Goal: Information Seeking & Learning: Check status

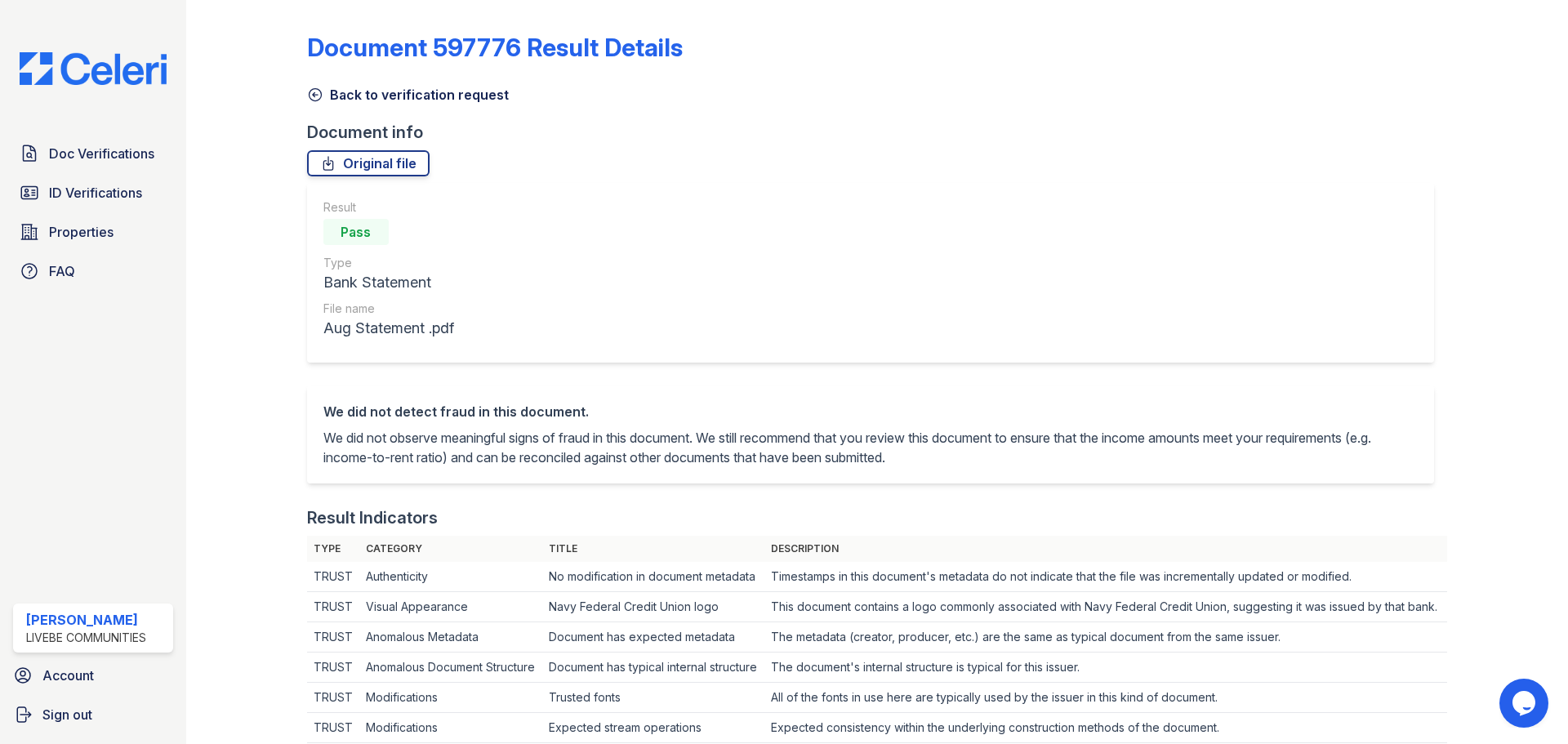
drag, startPoint x: 313, startPoint y: 93, endPoint x: 392, endPoint y: 276, distance: 199.3
click at [313, 93] on icon at bounding box center [315, 95] width 17 height 17
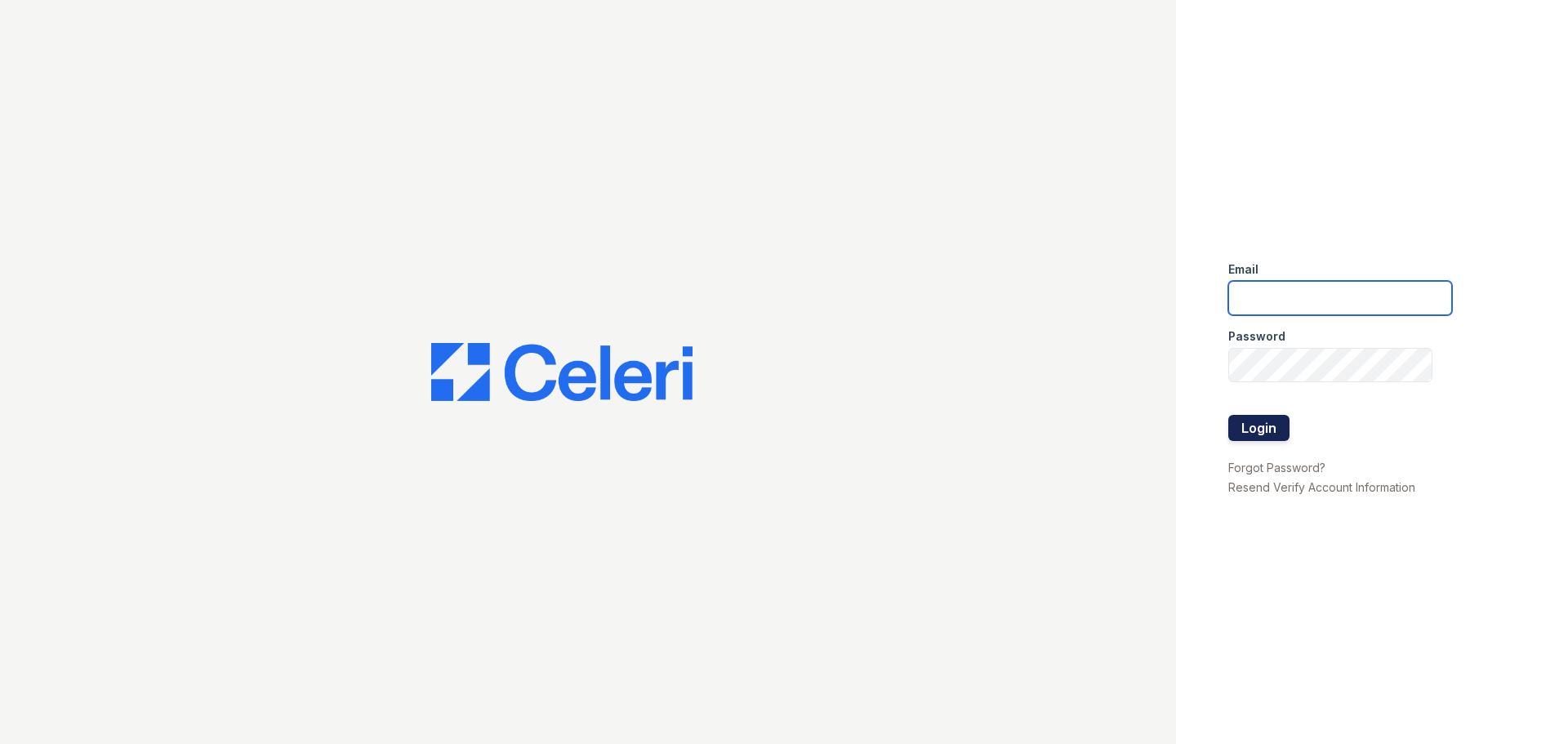
type input "chelab@livebe.com"
click at [1264, 426] on button "Login" at bounding box center [1259, 428] width 61 height 26
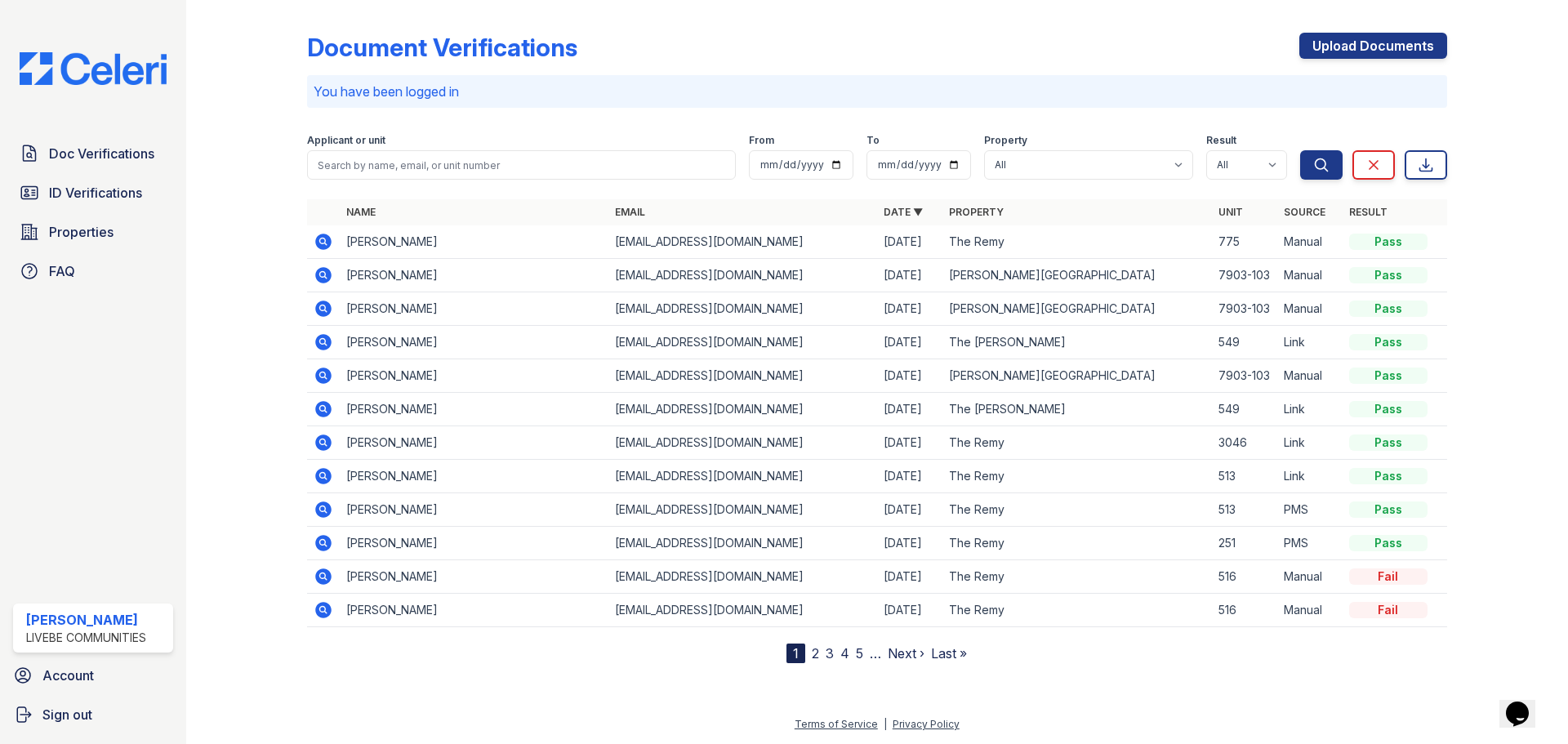
click at [324, 512] on icon at bounding box center [324, 510] width 17 height 17
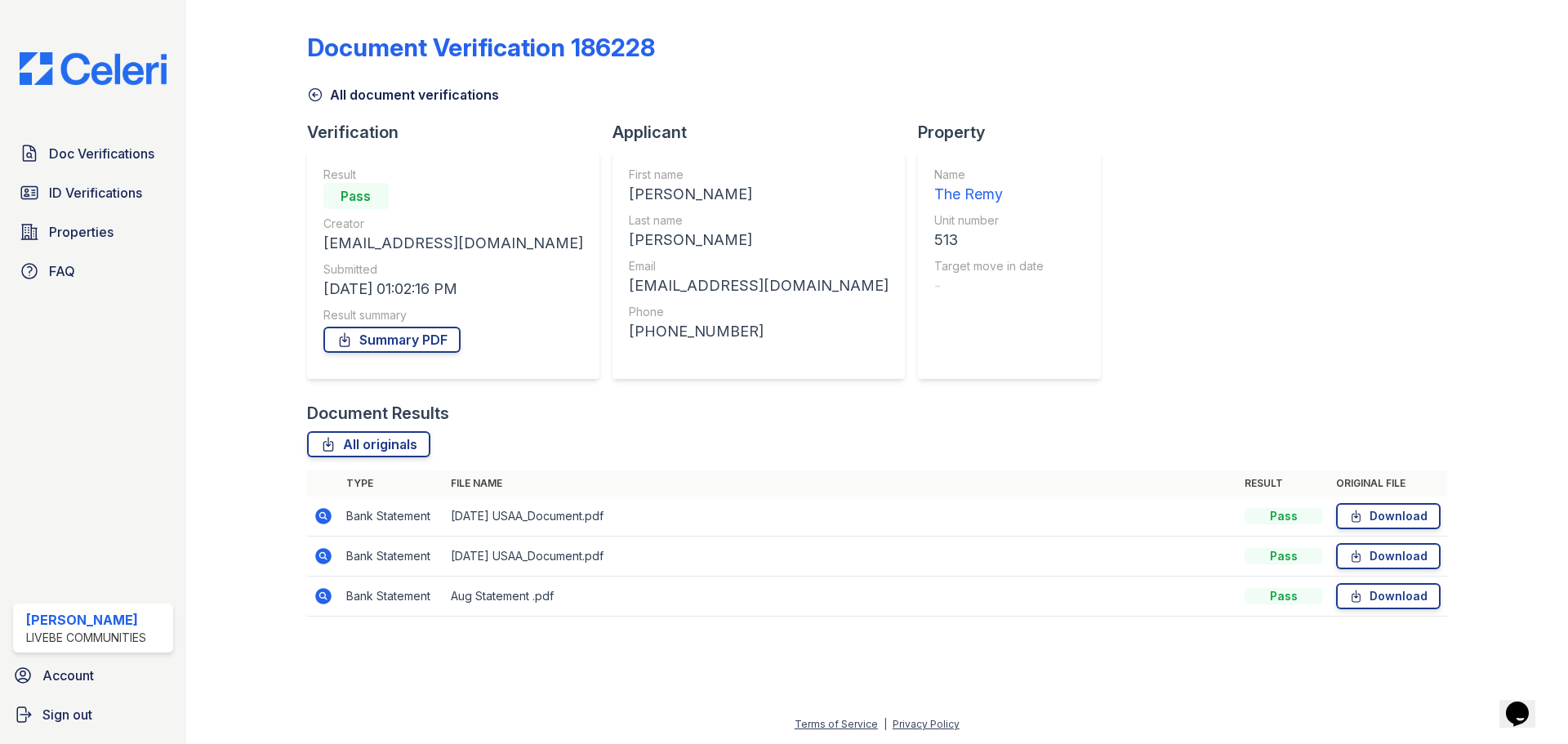
click at [325, 560] on icon at bounding box center [324, 556] width 17 height 17
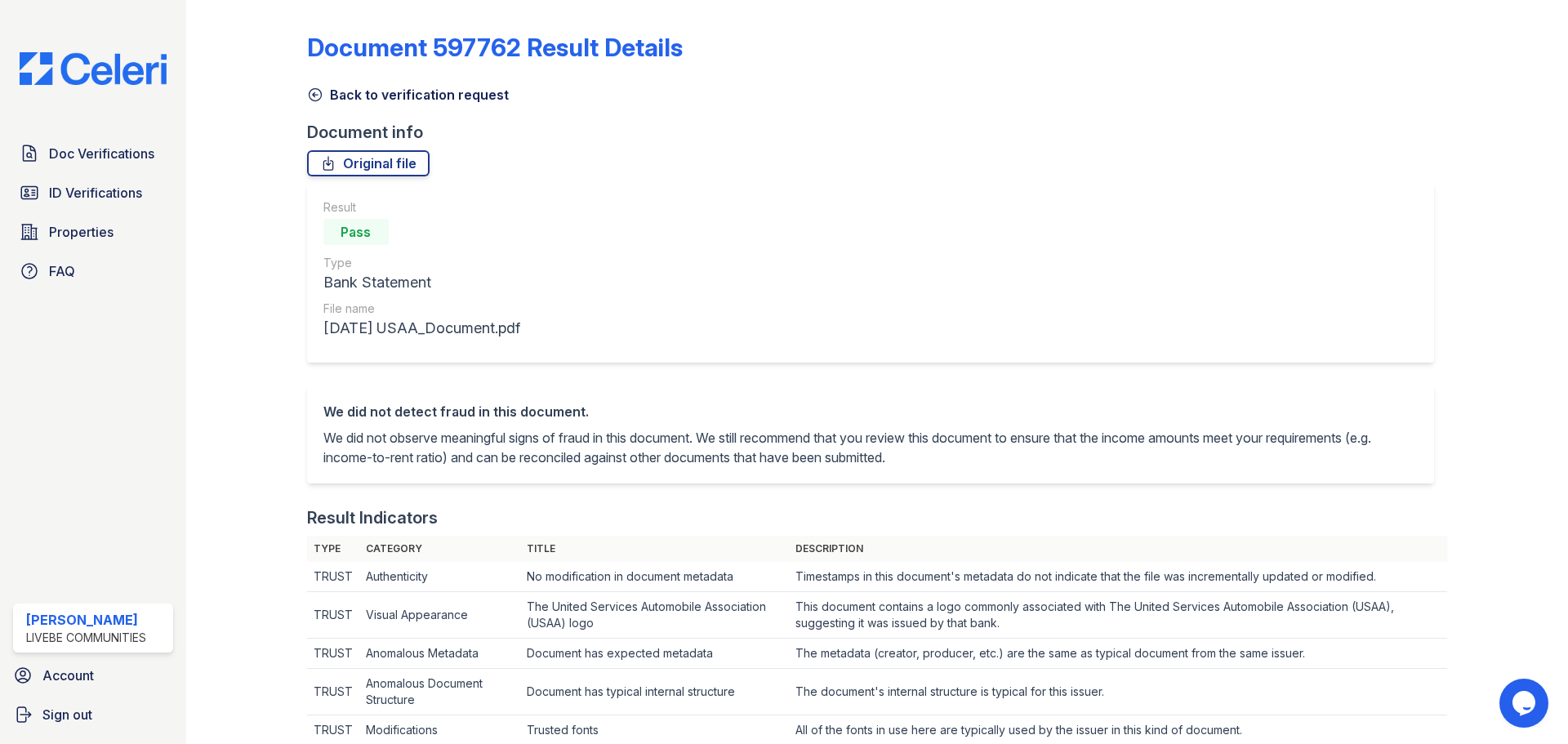
click at [312, 96] on icon at bounding box center [314, 95] width 12 height 12
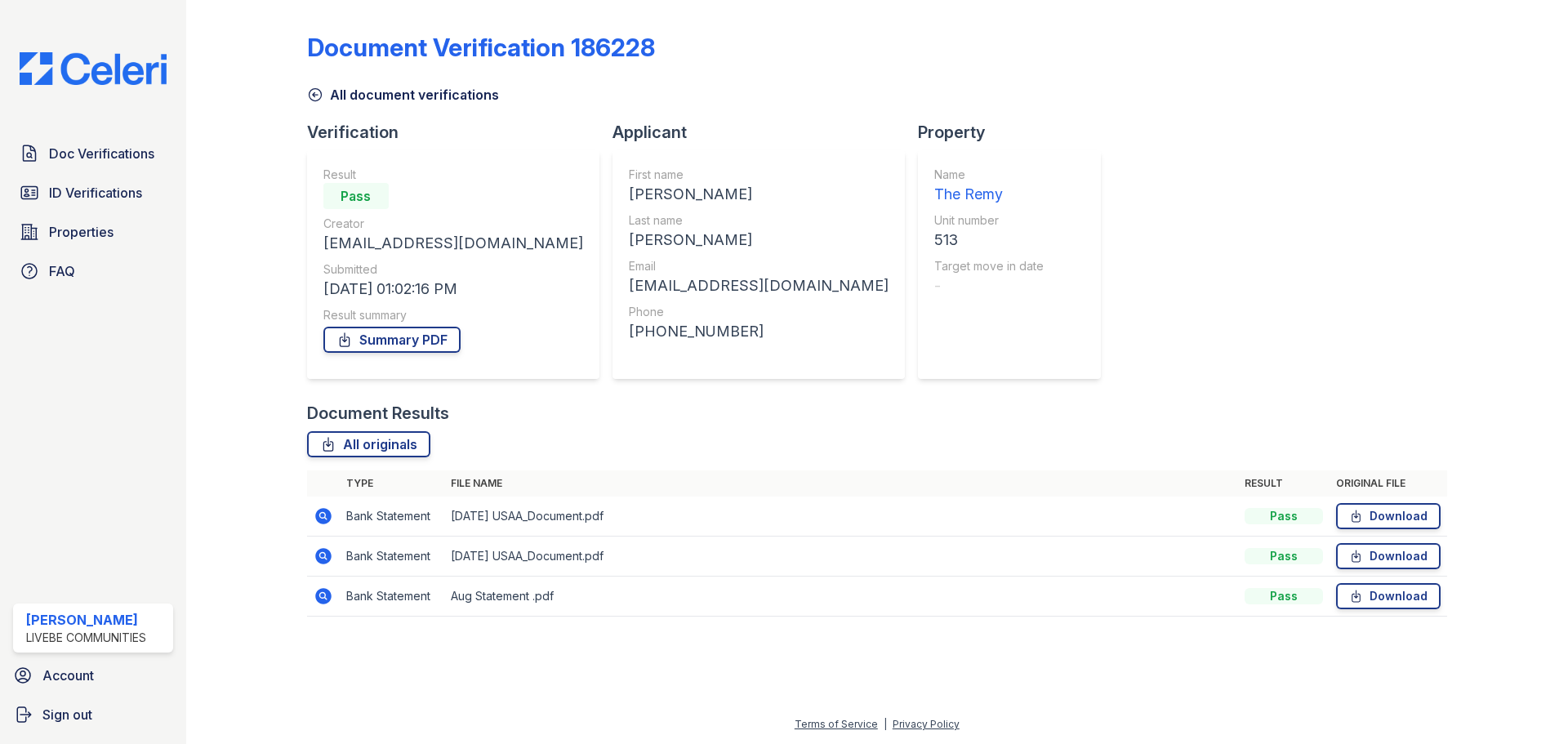
click at [326, 598] on icon at bounding box center [324, 597] width 17 height 17
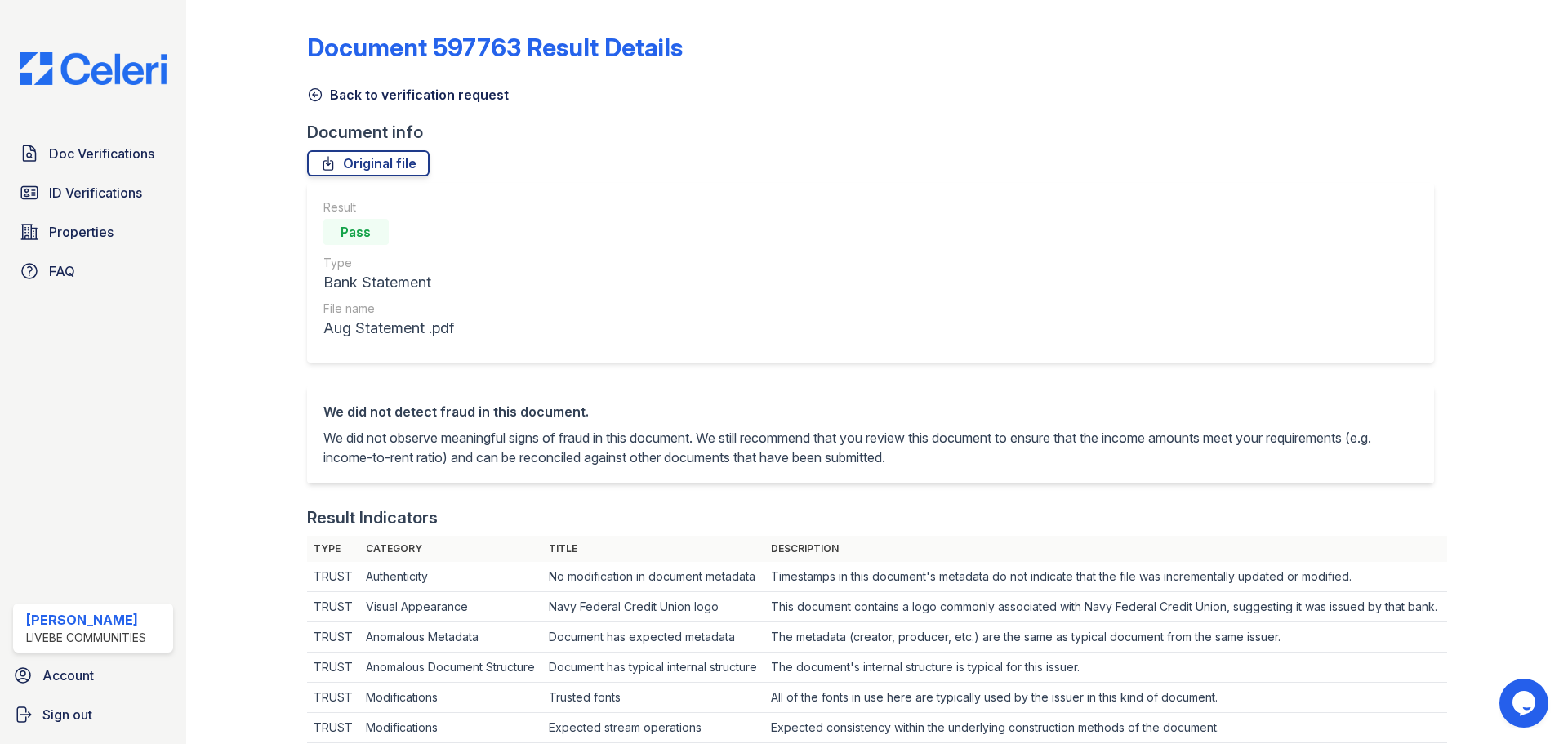
click at [319, 98] on icon at bounding box center [314, 95] width 12 height 12
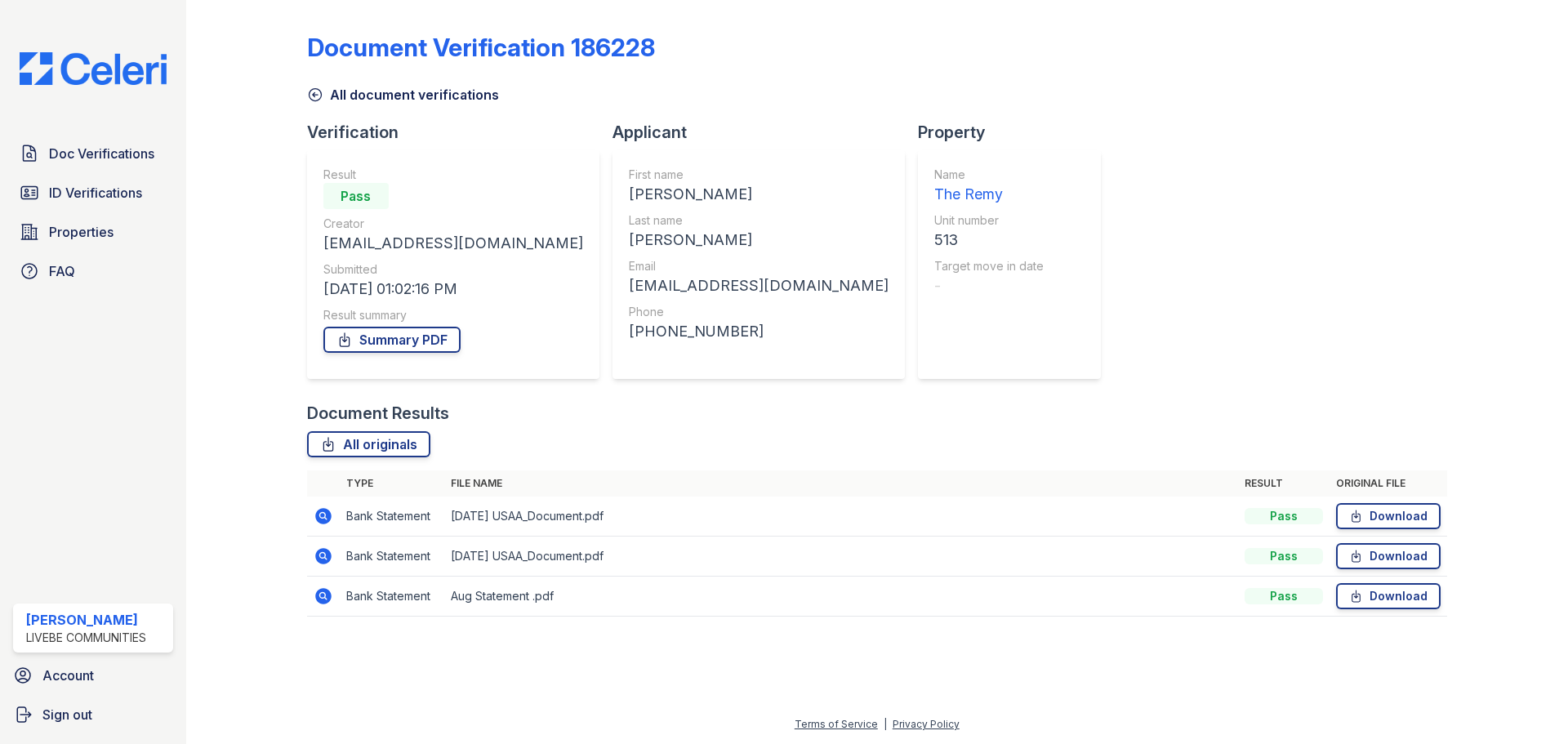
click at [325, 515] on icon at bounding box center [324, 516] width 20 height 20
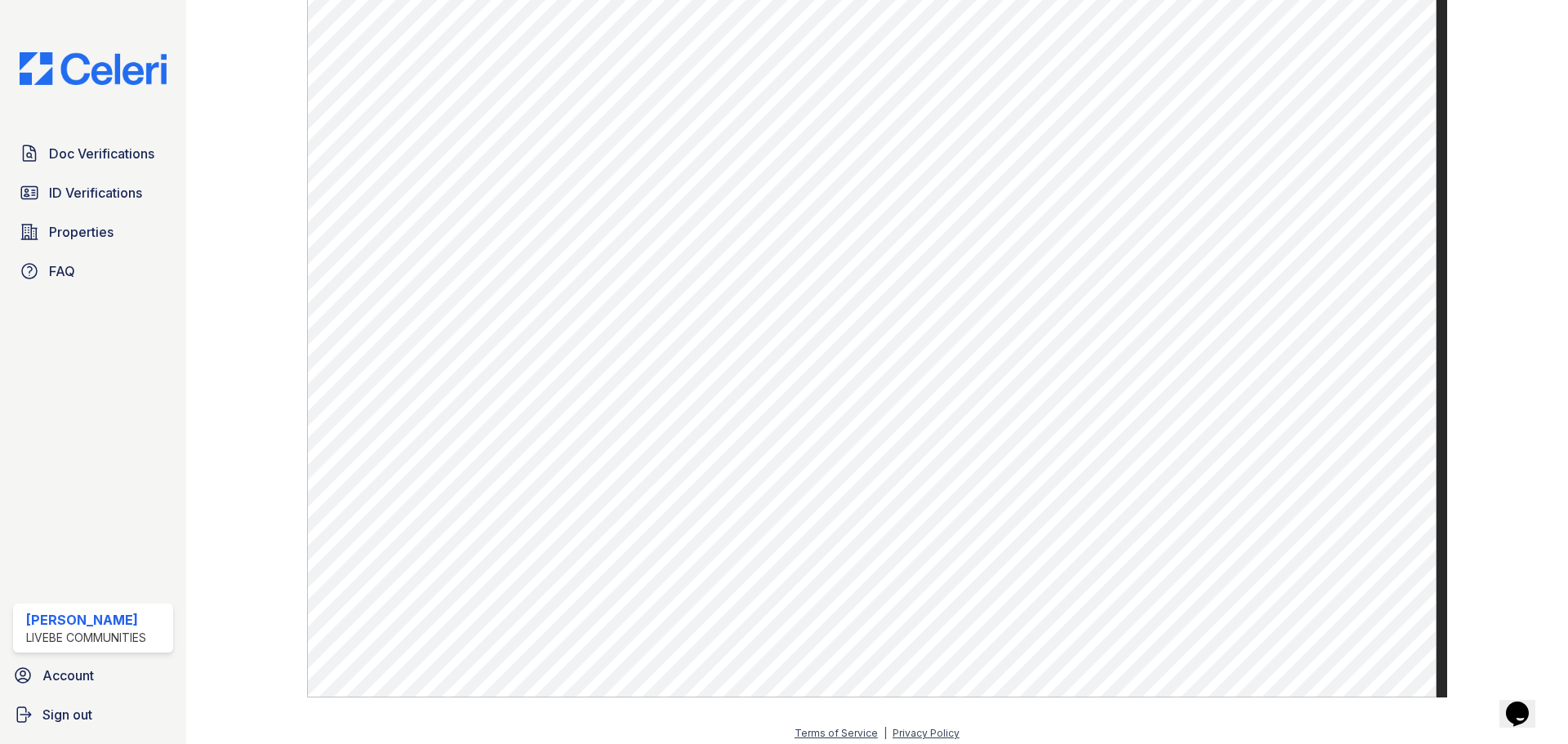
scroll to position [908, 0]
click at [58, 161] on span "Doc Verifications" at bounding box center [101, 154] width 105 height 20
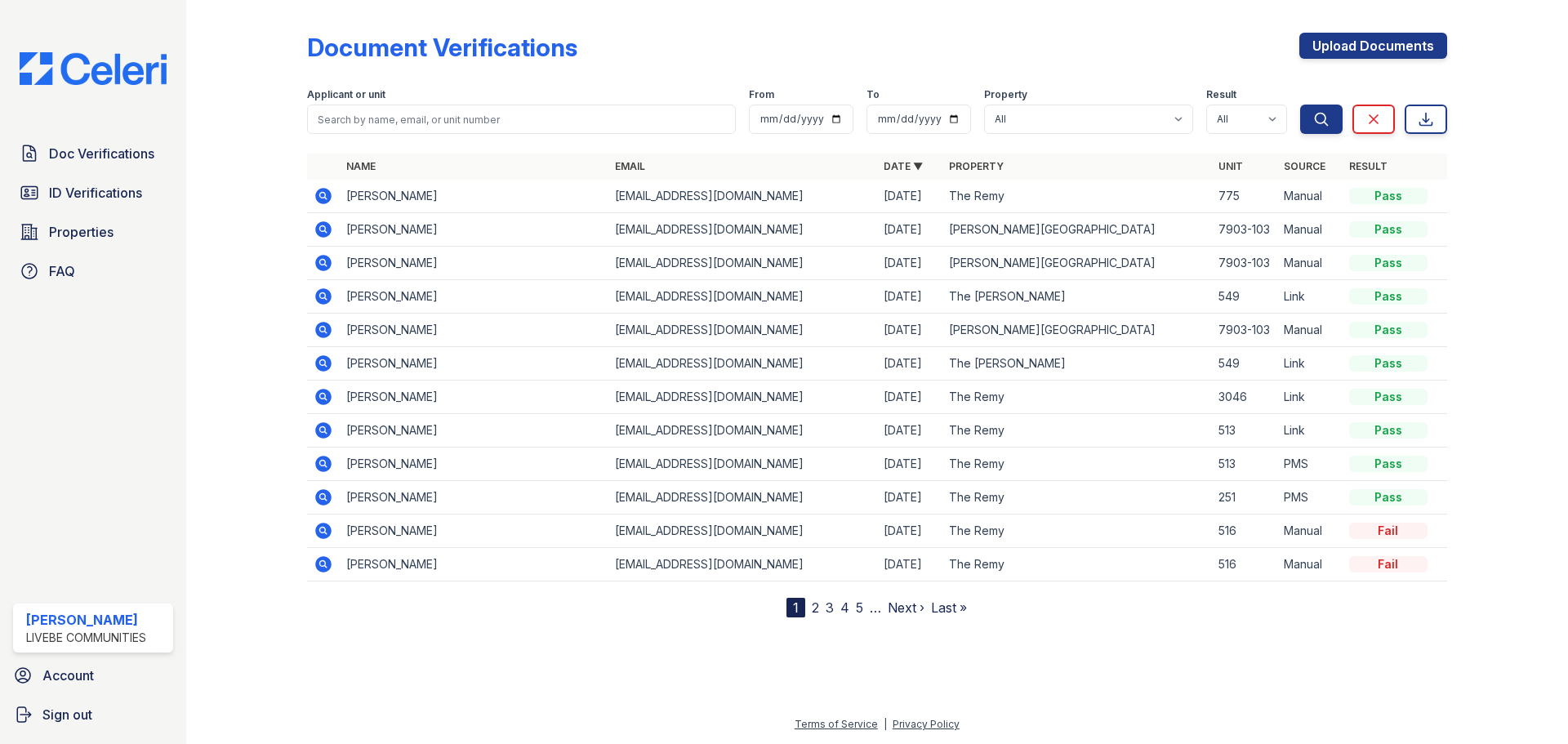
click at [812, 611] on link "2" at bounding box center [815, 608] width 7 height 17
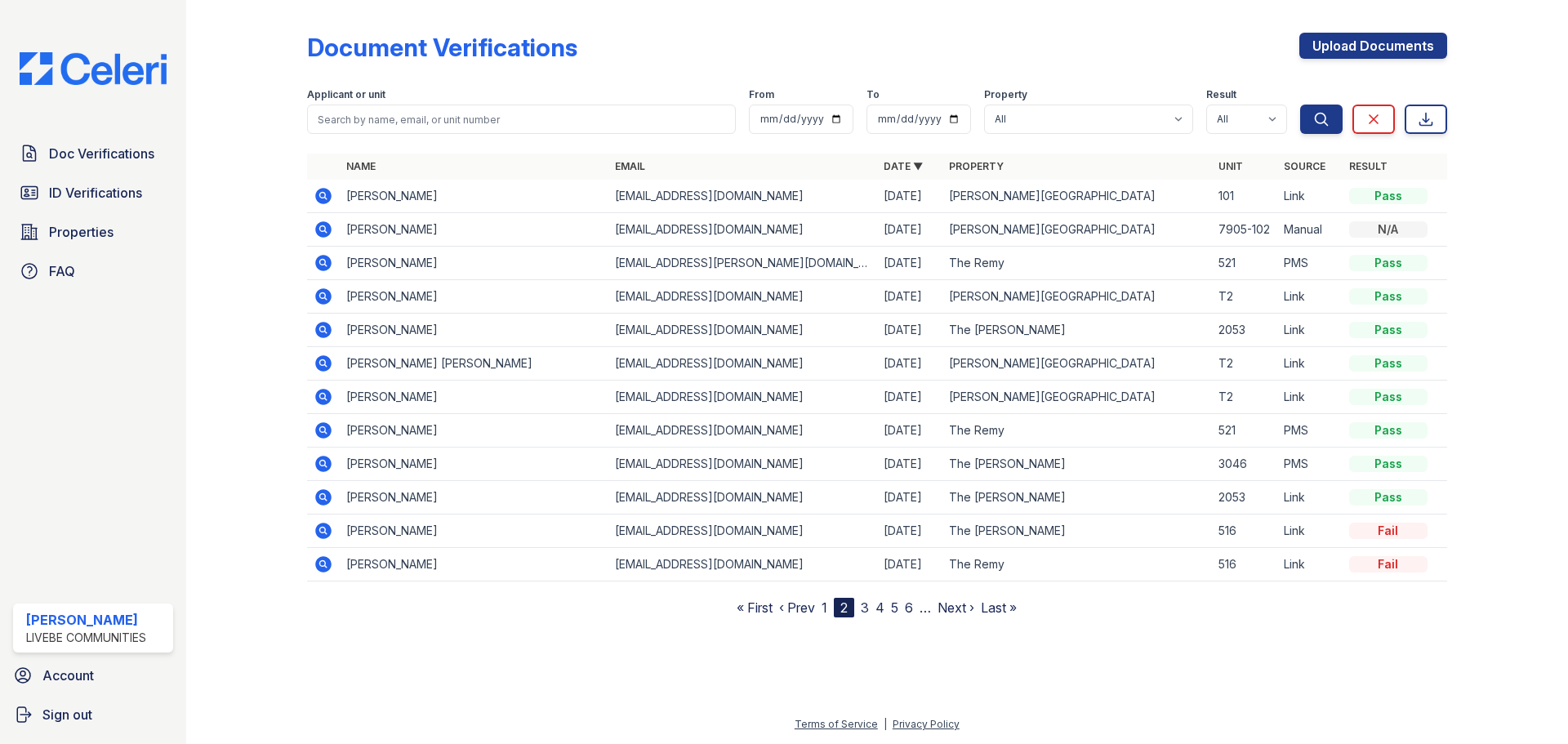
click at [866, 610] on link "3" at bounding box center [865, 608] width 8 height 17
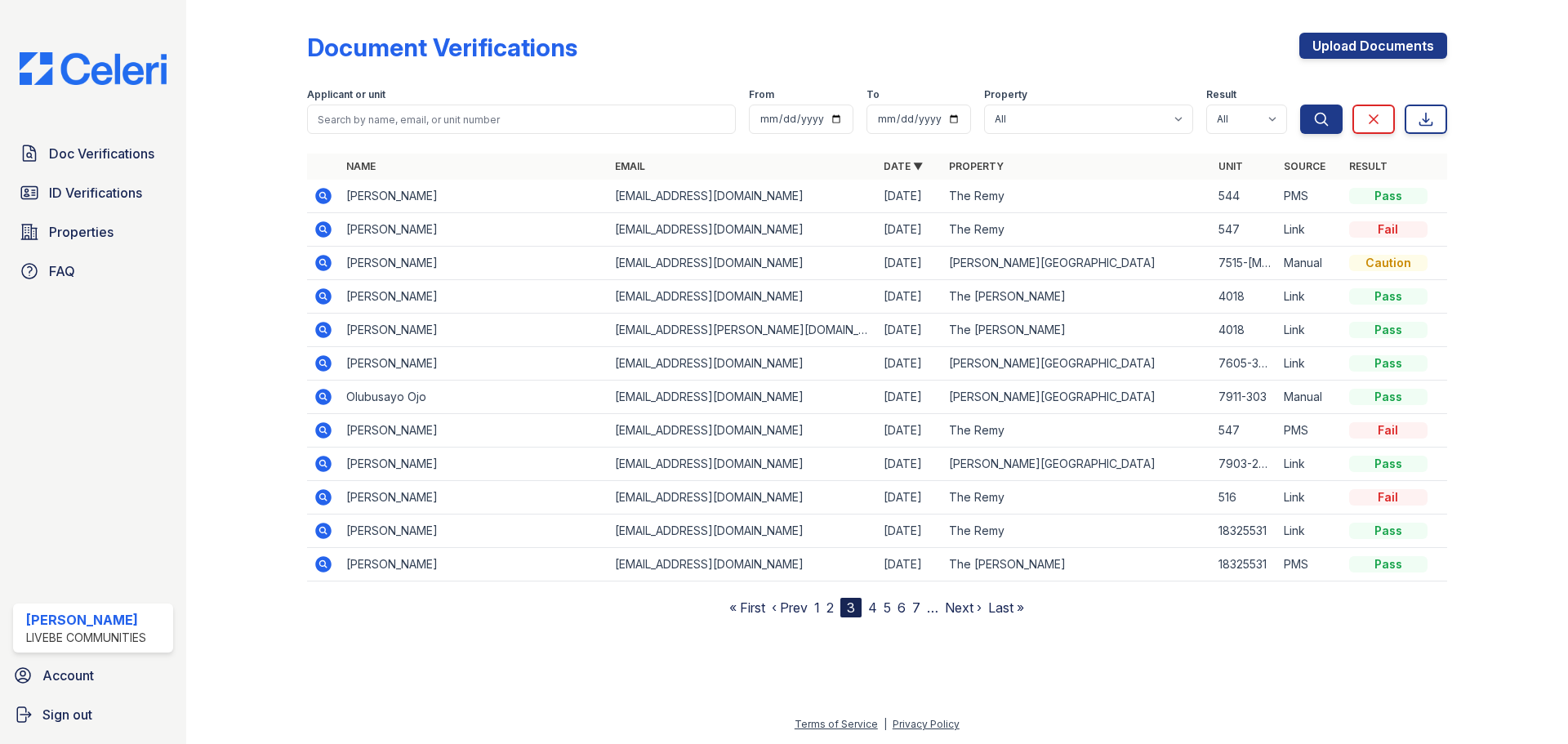
click at [820, 607] on link "1" at bounding box center [817, 608] width 6 height 17
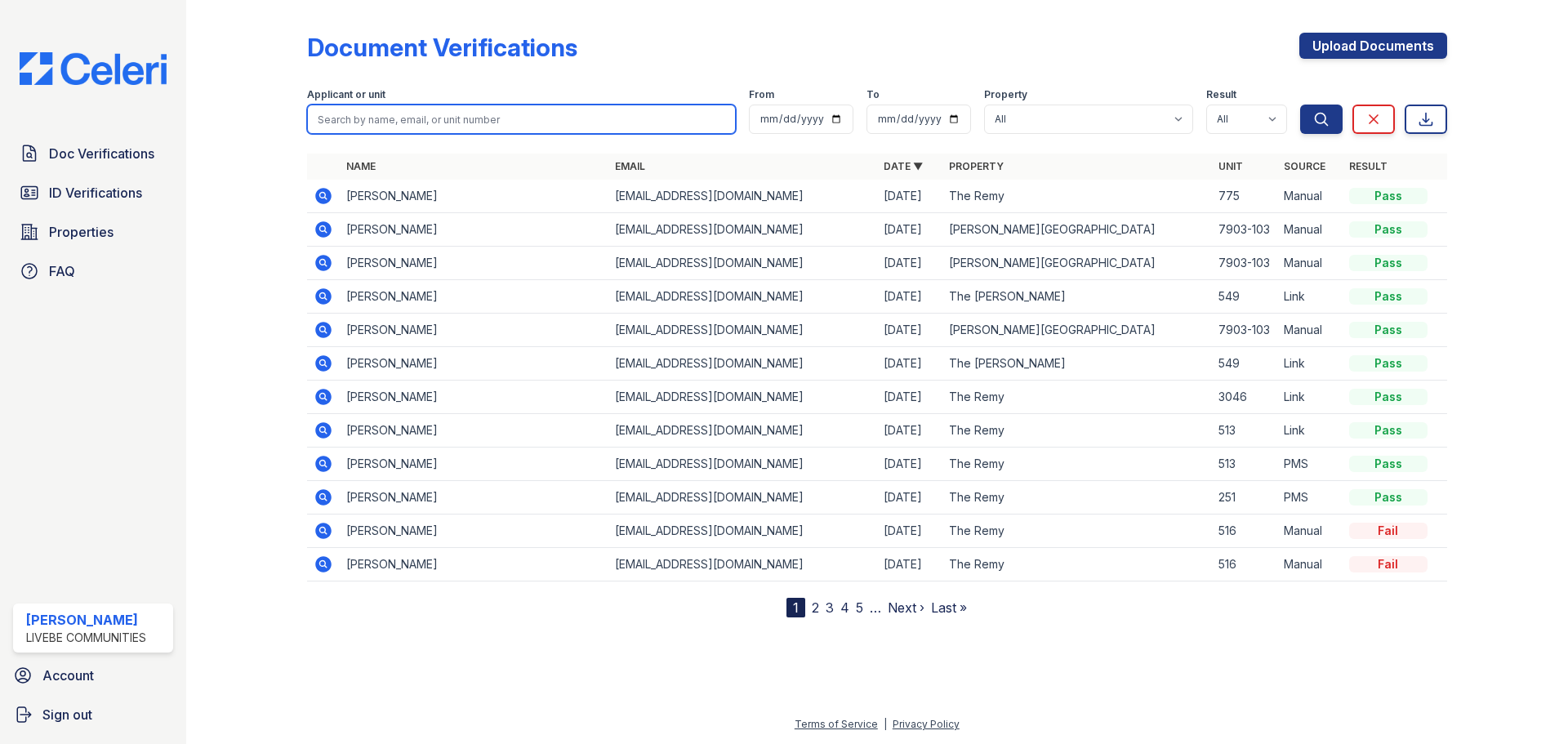
click at [437, 122] on input "search" at bounding box center [521, 119] width 429 height 30
click at [848, 607] on link "4" at bounding box center [845, 608] width 9 height 17
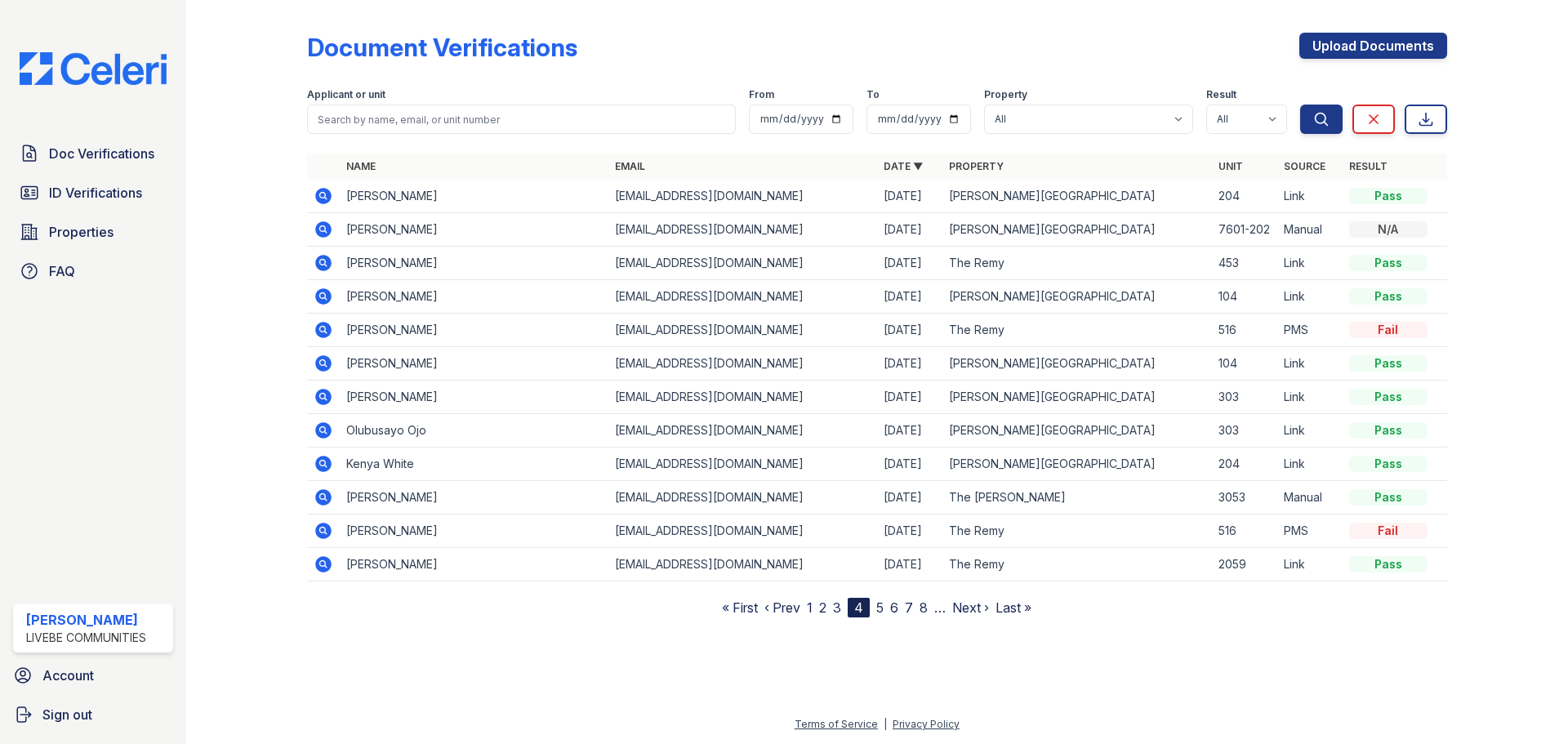
click at [813, 612] on link "1" at bounding box center [809, 608] width 6 height 17
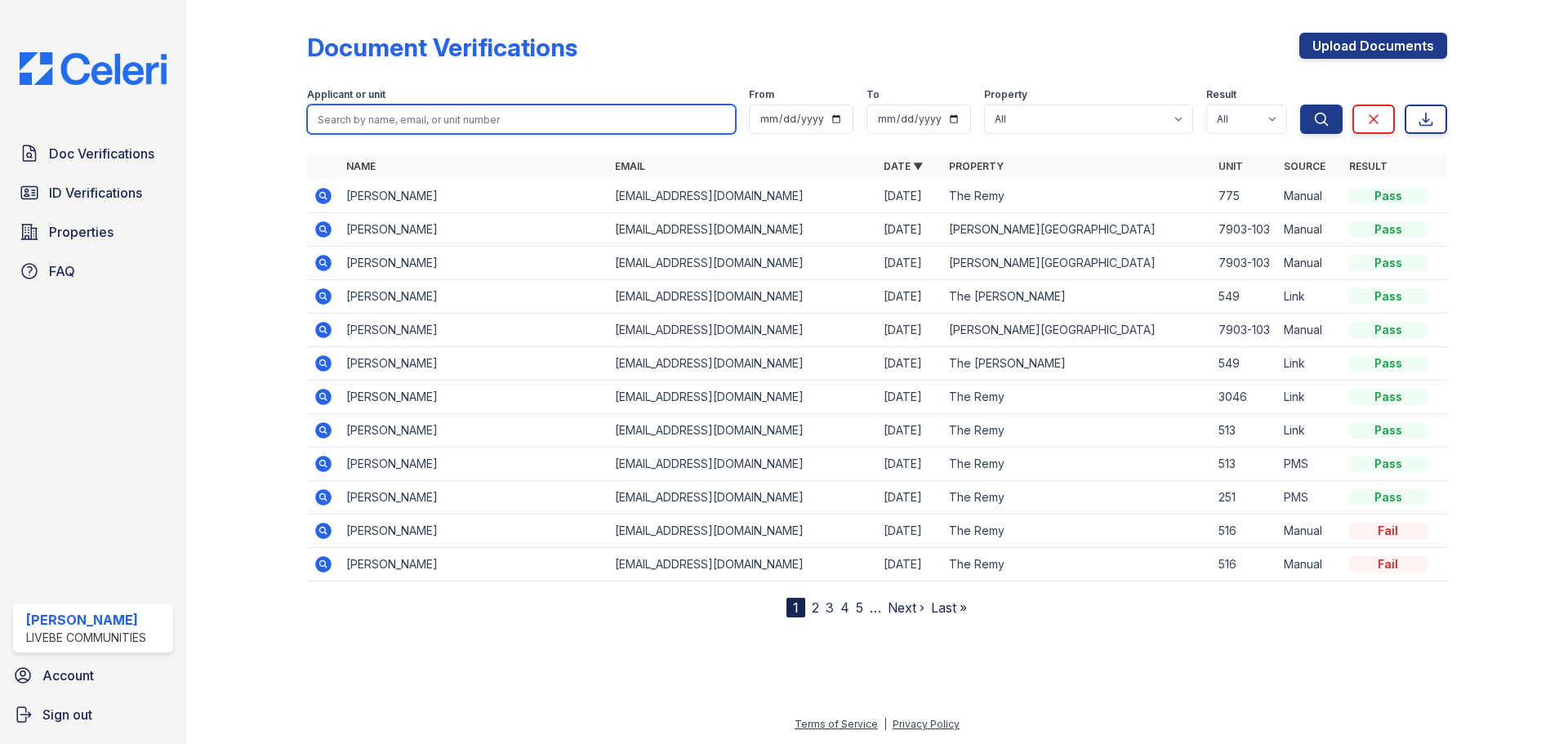
click at [475, 121] on input "search" at bounding box center [521, 119] width 429 height 30
type input "[PERSON_NAME]"
click at [1301, 104] on button "Search" at bounding box center [1321, 119] width 42 height 30
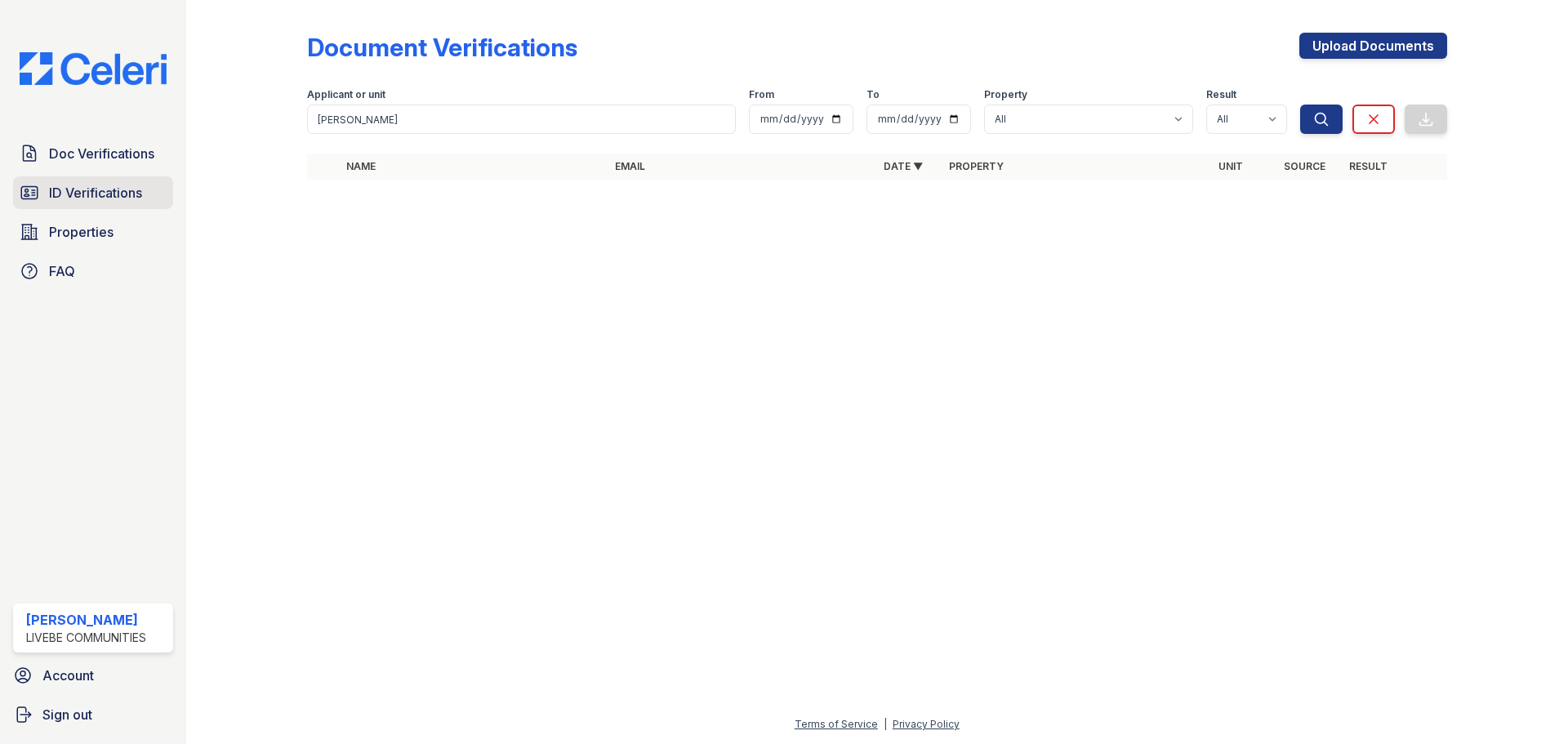
click at [141, 187] on span "ID Verifications" at bounding box center [95, 193] width 94 height 20
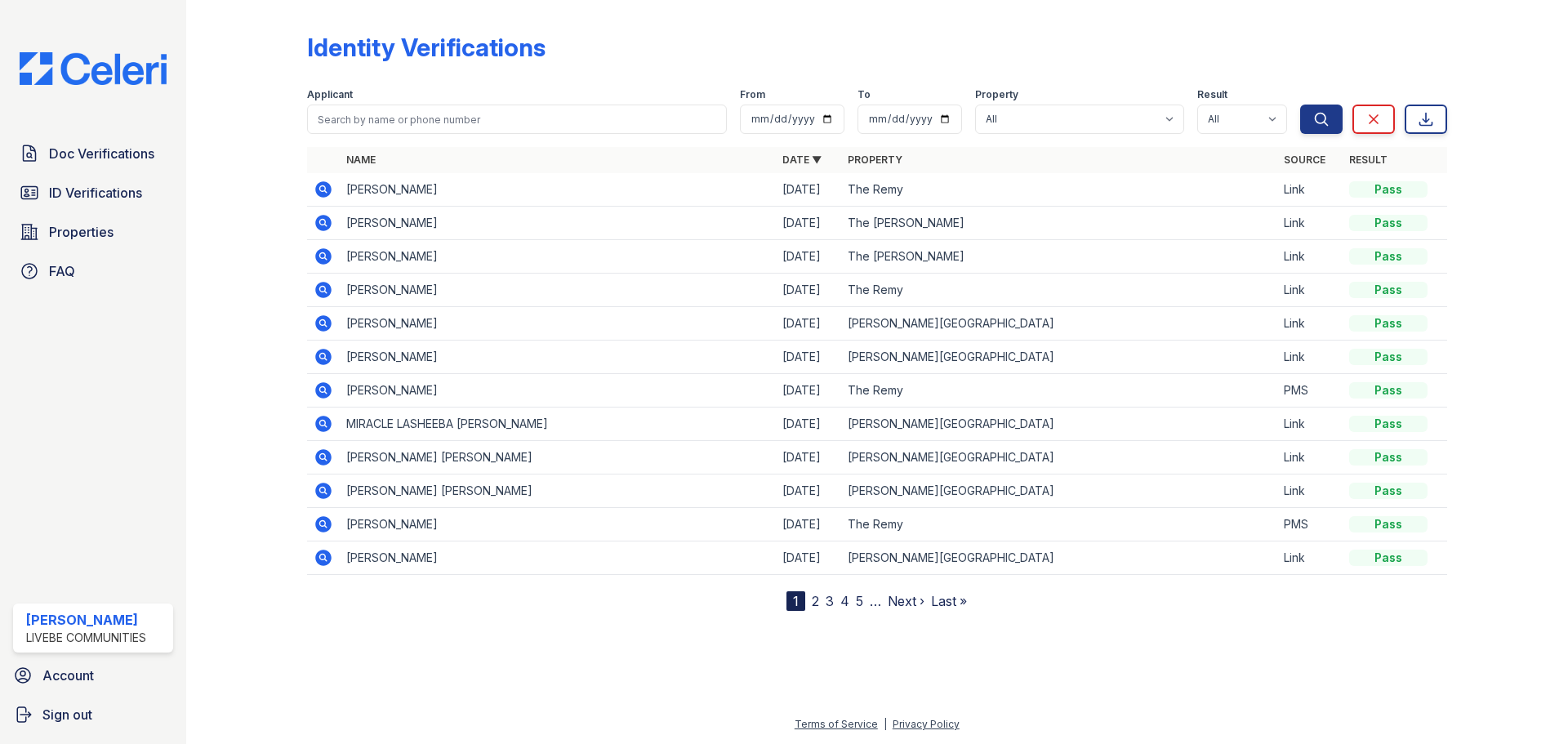
click at [813, 601] on link "2" at bounding box center [815, 602] width 7 height 17
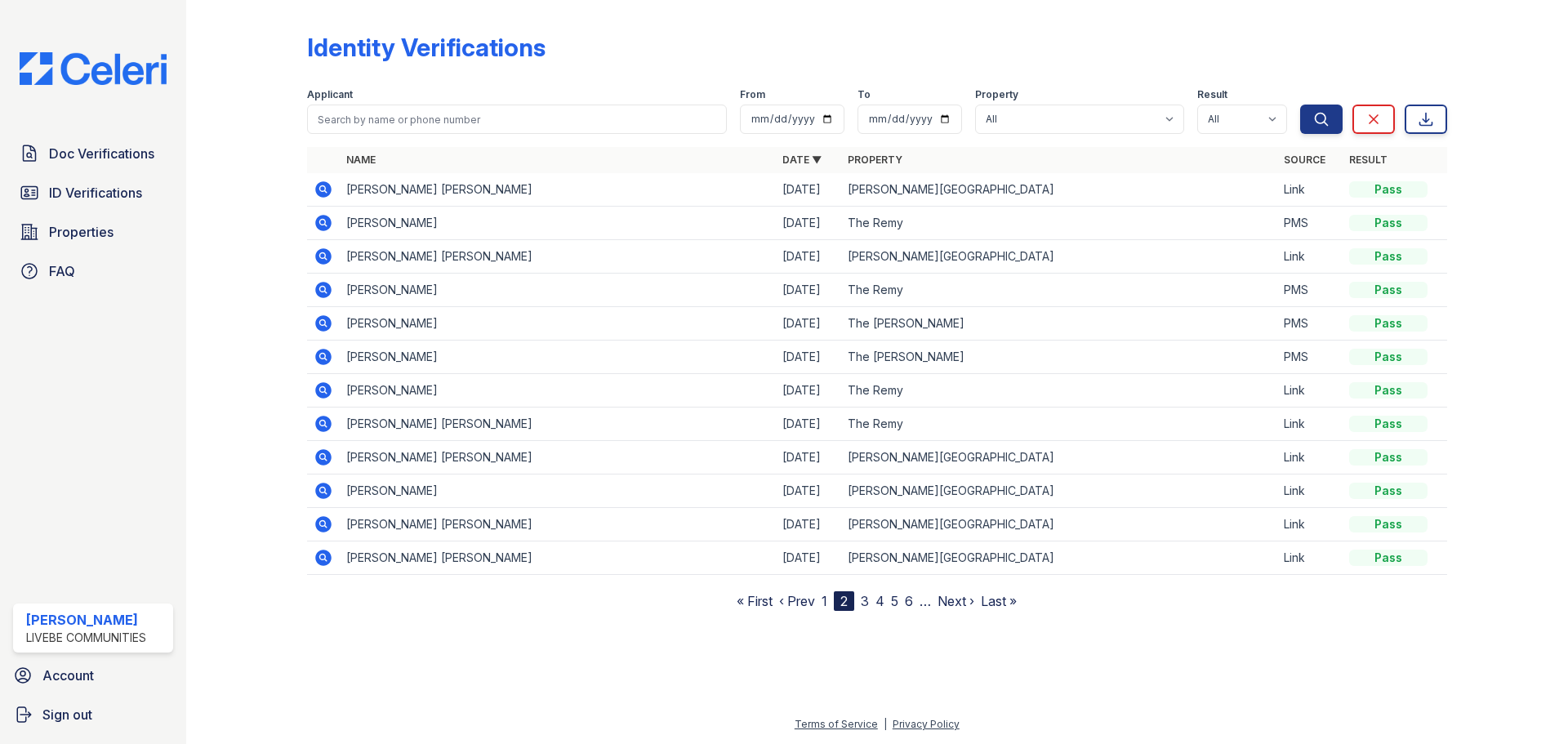
drag, startPoint x: 454, startPoint y: 223, endPoint x: 398, endPoint y: 223, distance: 56.0
click at [398, 223] on td "[PERSON_NAME]" at bounding box center [558, 223] width 436 height 33
copy td "[PERSON_NAME]"
click at [65, 148] on span "Doc Verifications" at bounding box center [101, 154] width 105 height 20
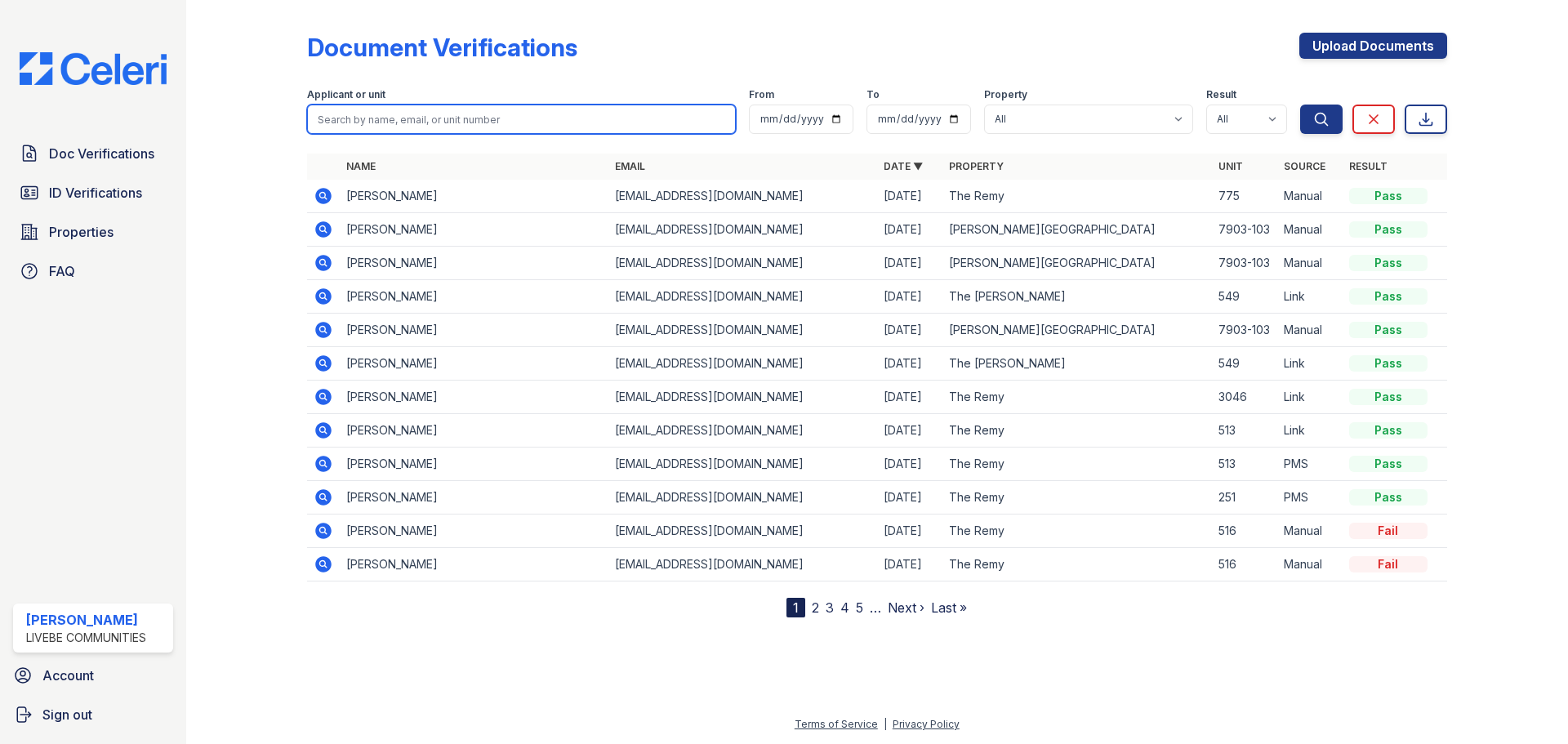
click at [415, 118] on input "search" at bounding box center [521, 119] width 429 height 30
paste input "[PERSON_NAME]"
type input "[PERSON_NAME]"
click at [1301, 104] on button "Search" at bounding box center [1321, 119] width 42 height 30
